Goal: Information Seeking & Learning: Find specific page/section

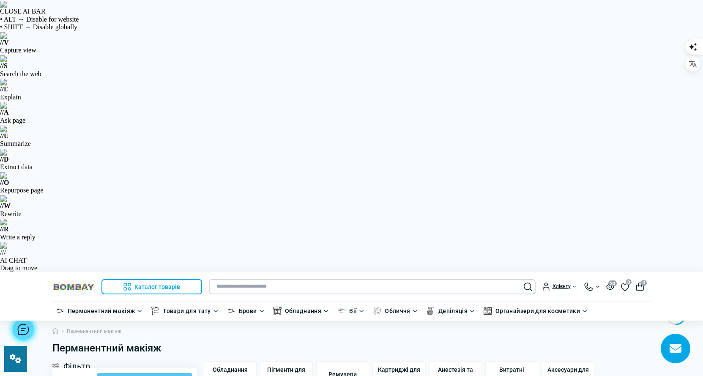
click at [293, 279] on input "text" at bounding box center [372, 286] width 327 height 15
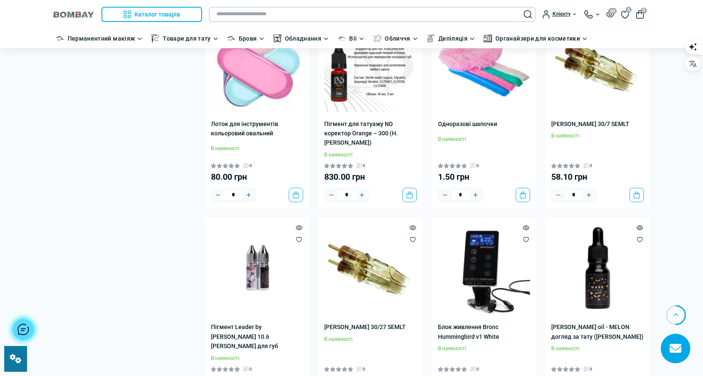
scroll to position [1815, 0]
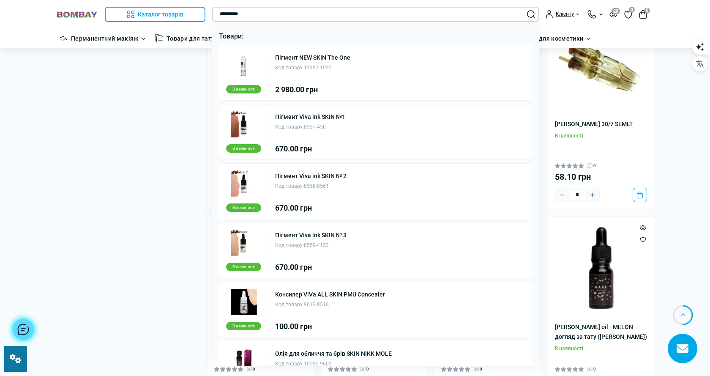
type input "*********"
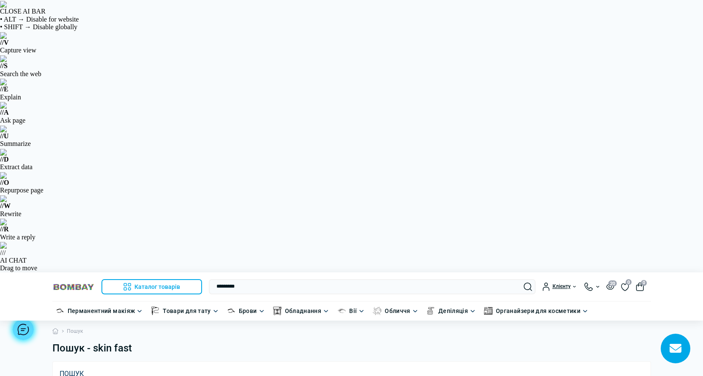
click at [238, 272] on header "Каталог товарів Каталог товарів Перманентний макіяж Каталог товарів Обладнання …" at bounding box center [351, 296] width 703 height 48
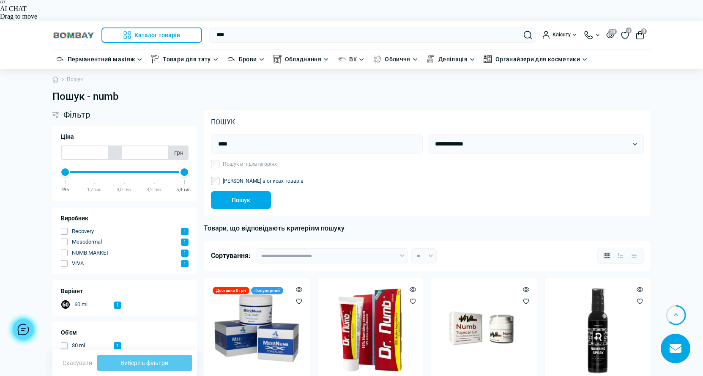
scroll to position [127, 0]
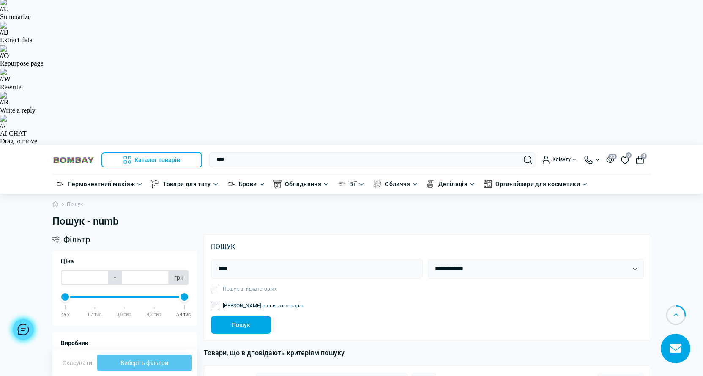
drag, startPoint x: 655, startPoint y: 109, endPoint x: 702, endPoint y: 102, distance: 47.8
